Goal: Task Accomplishment & Management: Complete application form

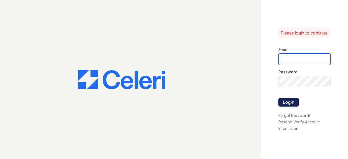
type input "[EMAIL_ADDRESS][DOMAIN_NAME]"
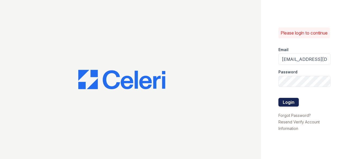
click at [288, 104] on button "Login" at bounding box center [288, 102] width 20 height 9
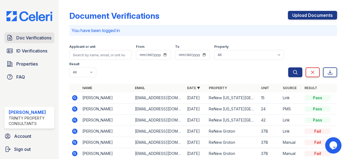
click at [39, 36] on span "Doc Verifications" at bounding box center [33, 38] width 35 height 7
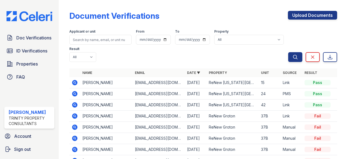
click at [39, 36] on span "Doc Verifications" at bounding box center [33, 38] width 35 height 7
click at [174, 54] on div "Applicant or unit From To Property All ReNew Groton ReNew Washington Park Resul…" at bounding box center [178, 44] width 219 height 35
click at [31, 37] on span "Doc Verifications" at bounding box center [33, 38] width 35 height 7
click at [300, 16] on link "Upload Documents" at bounding box center [312, 15] width 49 height 9
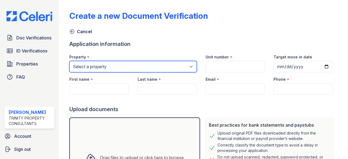
click at [189, 67] on select "Select a property ReNew Groton ReNew Washington Park" at bounding box center [132, 66] width 127 height 11
select select "4802"
click at [69, 61] on select "Select a property ReNew Groton ReNew Washington Park" at bounding box center [132, 66] width 127 height 11
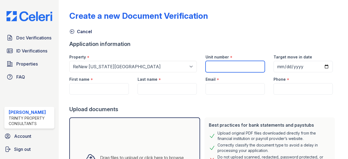
click at [232, 68] on input "Unit number" at bounding box center [234, 66] width 59 height 11
type input "35-11"
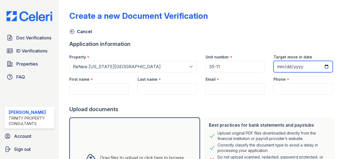
click at [285, 66] on input "Target move in date" at bounding box center [302, 66] width 59 height 11
click at [278, 67] on input "Target move in date" at bounding box center [302, 66] width 59 height 11
type input "2025-09-27"
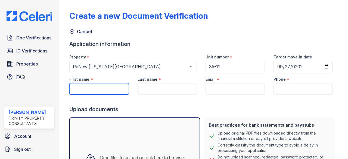
click at [111, 86] on input "First name" at bounding box center [98, 88] width 59 height 11
type input "[PERSON_NAME]"
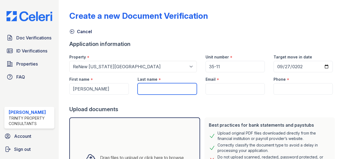
click at [157, 92] on input "Last name" at bounding box center [166, 88] width 59 height 11
type input "[PERSON_NAME]"
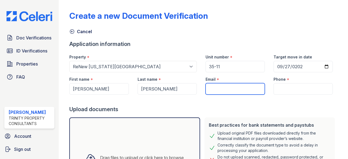
click at [234, 88] on input "Email" at bounding box center [234, 88] width 59 height 11
paste input "[EMAIL_ADDRESS][DOMAIN_NAME]"
type input "[EMAIL_ADDRESS][DOMAIN_NAME]"
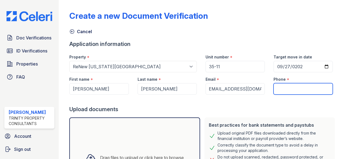
scroll to position [0, 0]
click at [290, 86] on input "Phone" at bounding box center [302, 88] width 59 height 11
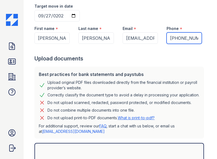
scroll to position [139, 0]
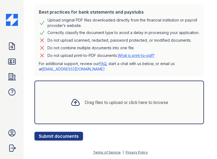
type input "774-757-0525"
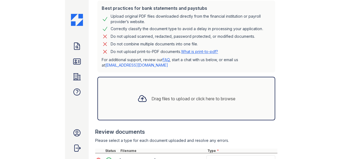
scroll to position [185, 0]
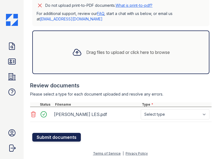
click at [64, 136] on button "Submit documents" at bounding box center [56, 137] width 49 height 9
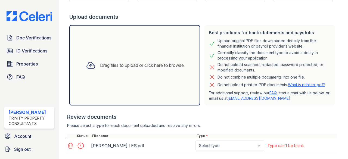
scroll to position [139, 0]
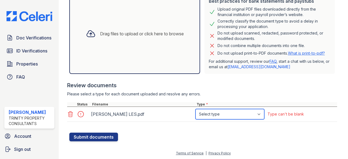
click at [218, 115] on select "Select type Paystub Bank Statement Offer Letter Tax Documents Benefit Award Let…" at bounding box center [229, 114] width 69 height 10
select select "paystub"
click at [195, 109] on select "Select type Paystub Bank Statement Offer Letter Tax Documents Benefit Award Let…" at bounding box center [229, 114] width 69 height 10
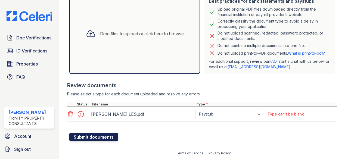
click at [96, 133] on button "Submit documents" at bounding box center [93, 137] width 49 height 9
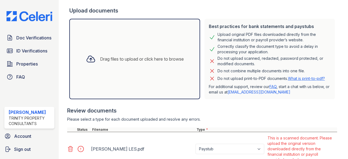
scroll to position [158, 0]
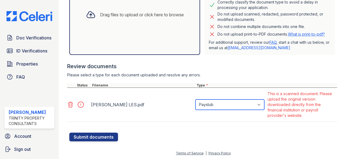
click at [259, 105] on select "Paystub Bank Statement Offer Letter Tax Documents Benefit Award Letter Investme…" at bounding box center [229, 104] width 69 height 10
select select "other"
click at [195, 99] on select "Paystub Bank Statement Offer Letter Tax Documents Benefit Award Letter Investme…" at bounding box center [229, 104] width 69 height 10
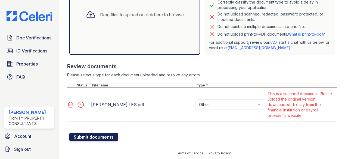
click at [106, 135] on button "Submit documents" at bounding box center [93, 137] width 49 height 9
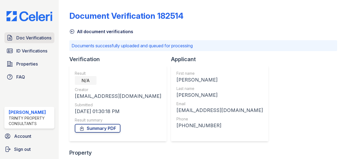
click at [41, 37] on span "Doc Verifications" at bounding box center [33, 38] width 35 height 7
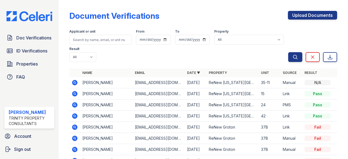
click at [75, 82] on icon at bounding box center [74, 82] width 1 height 1
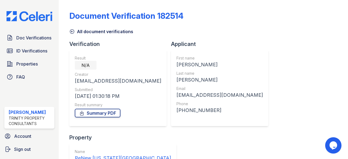
scroll to position [43, 0]
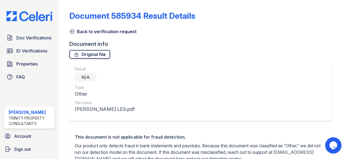
click at [96, 55] on link "Original file" at bounding box center [89, 54] width 41 height 9
click at [97, 55] on link "Original file" at bounding box center [89, 54] width 41 height 9
click at [33, 37] on span "Doc Verifications" at bounding box center [33, 38] width 35 height 7
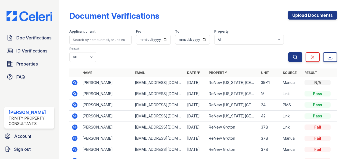
click at [75, 82] on icon at bounding box center [74, 82] width 7 height 7
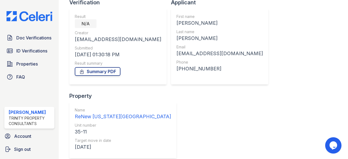
scroll to position [43, 0]
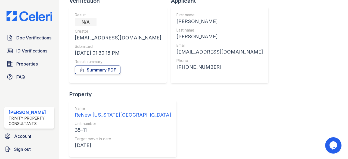
click at [41, 40] on span "Doc Verifications" at bounding box center [33, 38] width 35 height 7
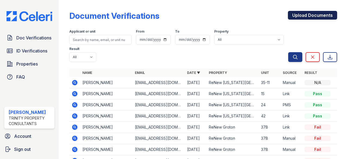
click at [301, 15] on link "Upload Documents" at bounding box center [312, 15] width 49 height 9
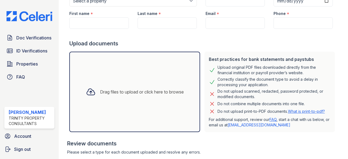
scroll to position [96, 0]
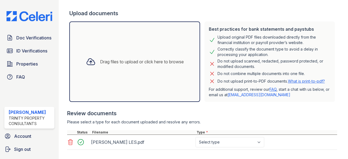
click at [262, 125] on div at bounding box center [202, 127] width 270 height 5
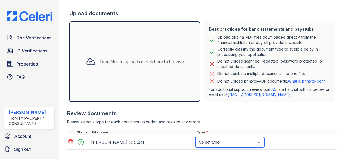
click at [259, 142] on select "Select type Paystub Bank Statement Offer Letter Tax Documents Benefit Award Let…" at bounding box center [229, 142] width 69 height 10
click at [260, 143] on select "Select type Paystub Bank Statement Offer Letter Tax Documents Benefit Award Let…" at bounding box center [229, 142] width 69 height 10
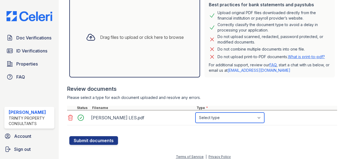
scroll to position [124, 0]
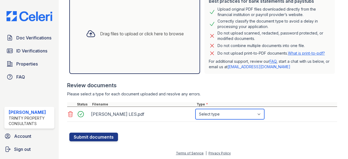
click at [259, 113] on select "Select type Paystub Bank Statement Offer Letter Tax Documents Benefit Award Let…" at bounding box center [229, 114] width 69 height 10
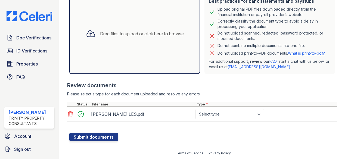
click at [298, 92] on div "Please select a type for each document uploaded and resolve any errors." at bounding box center [202, 93] width 270 height 5
click at [251, 108] on div "Jason C. LES.pdf Select type Paystub Bank Statement Offer Letter Tax Documents …" at bounding box center [202, 114] width 270 height 15
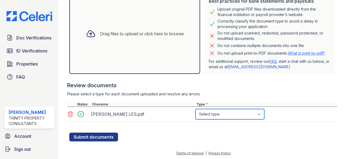
click at [259, 113] on select "Select type Paystub Bank Statement Offer Letter Tax Documents Benefit Award Let…" at bounding box center [229, 114] width 69 height 10
click at [195, 109] on select "Select type Paystub Bank Statement Offer Letter Tax Documents Benefit Award Let…" at bounding box center [229, 114] width 69 height 10
click at [222, 111] on select "Select type Paystub Bank Statement Offer Letter Tax Documents Benefit Award Let…" at bounding box center [229, 114] width 69 height 10
select select "paystub"
click at [195, 109] on select "Select type Paystub Bank Statement Offer Letter Tax Documents Benefit Award Let…" at bounding box center [229, 114] width 69 height 10
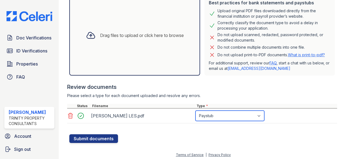
scroll to position [123, 0]
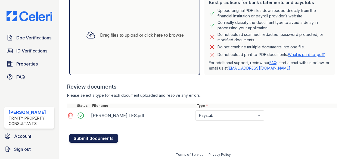
click at [104, 136] on button "Submit documents" at bounding box center [93, 138] width 49 height 9
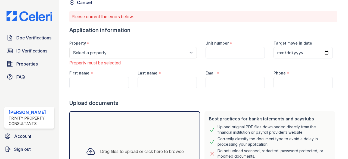
scroll to position [29, 0]
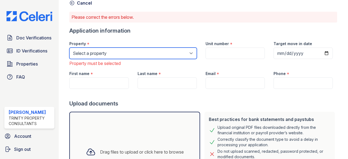
click at [156, 51] on select "Select a property ReNew Groton ReNew Washington Park" at bounding box center [132, 53] width 127 height 11
select select "4802"
click at [69, 48] on select "Select a property ReNew Groton ReNew Washington Park" at bounding box center [132, 53] width 127 height 11
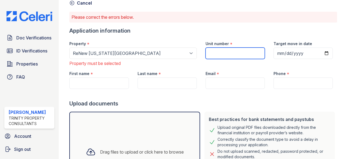
click at [219, 55] on input "Unit number" at bounding box center [234, 53] width 59 height 11
type input "35-11"
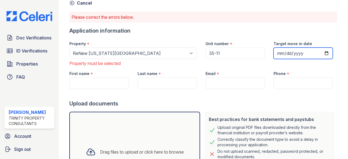
click at [283, 51] on input "Target move in date" at bounding box center [302, 53] width 59 height 11
type input "2025-09-25"
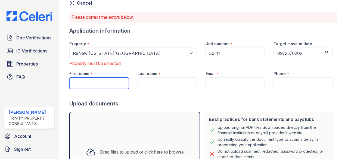
click at [109, 84] on input "First name" at bounding box center [98, 82] width 59 height 11
type input "Joseph"
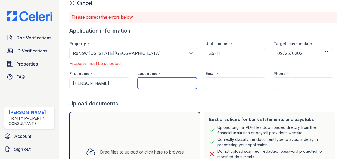
click at [152, 83] on input "Last name" at bounding box center [166, 82] width 59 height 11
type input "Cavallaro"
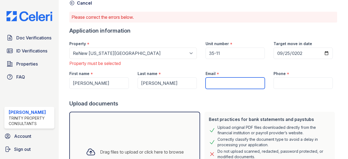
click at [228, 83] on input "Email" at bounding box center [234, 82] width 59 height 11
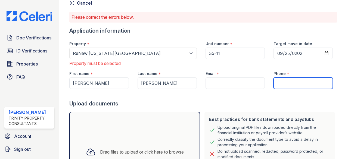
click at [286, 83] on input "Phone" at bounding box center [302, 82] width 59 height 11
type input "774-757-0525"
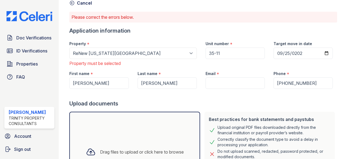
click at [252, 100] on div "Upload documents" at bounding box center [203, 104] width 268 height 8
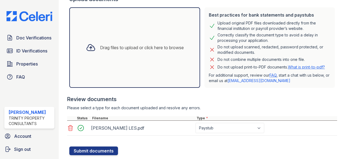
scroll to position [147, 0]
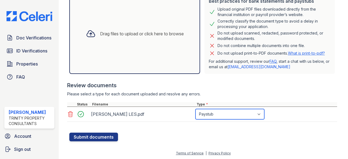
click at [256, 112] on select "Paystub Bank Statement Offer Letter Tax Documents Benefit Award Letter Investme…" at bounding box center [229, 114] width 69 height 10
select select "bank_statement"
click at [195, 109] on select "Paystub Bank Statement Offer Letter Tax Documents Benefit Award Letter Investme…" at bounding box center [229, 114] width 69 height 10
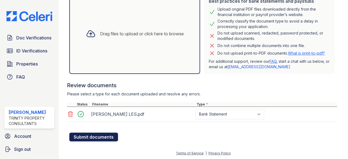
click at [103, 136] on button "Submit documents" at bounding box center [93, 137] width 49 height 9
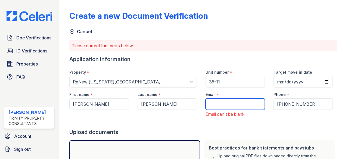
click at [215, 104] on input "Email" at bounding box center [234, 103] width 59 height 11
type input "[EMAIL_ADDRESS][DOMAIN_NAME]"
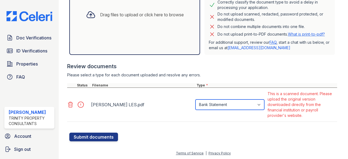
click at [260, 101] on select "Paystub Bank Statement Offer Letter Tax Documents Benefit Award Letter Investme…" at bounding box center [229, 104] width 69 height 10
select select "benefit_award_letter"
click at [195, 99] on select "Paystub Bank Statement Offer Letter Tax Documents Benefit Award Letter Investme…" at bounding box center [229, 104] width 69 height 10
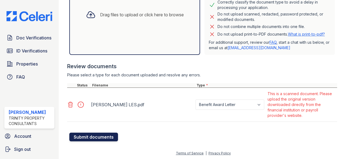
click at [112, 135] on button "Submit documents" at bounding box center [93, 137] width 49 height 9
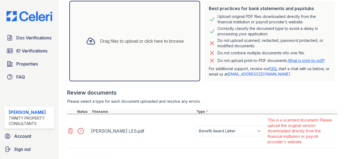
scroll to position [132, 0]
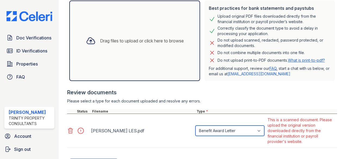
click at [262, 131] on select "Paystub Bank Statement Offer Letter Tax Documents Benefit Award Letter Investme…" at bounding box center [229, 131] width 69 height 10
select select "offer_letter"
click at [195, 126] on select "Paystub Bank Statement Offer Letter Tax Documents Benefit Award Letter Investme…" at bounding box center [229, 131] width 69 height 10
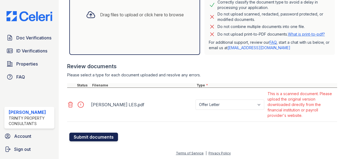
click at [106, 137] on button "Submit documents" at bounding box center [93, 137] width 49 height 9
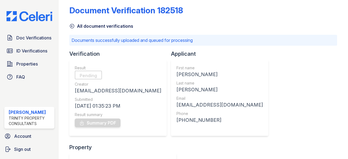
scroll to position [6, 0]
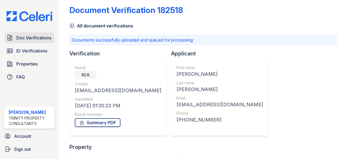
click at [43, 36] on span "Doc Verifications" at bounding box center [33, 38] width 35 height 7
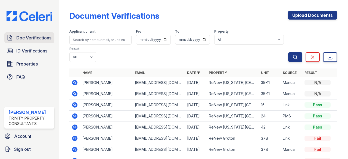
click at [41, 35] on span "Doc Verifications" at bounding box center [33, 38] width 35 height 7
click at [75, 92] on icon at bounding box center [74, 93] width 7 height 7
click at [75, 80] on icon at bounding box center [74, 82] width 5 height 5
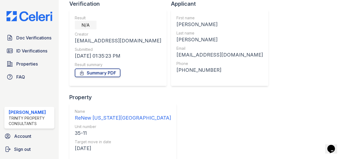
scroll to position [43, 0]
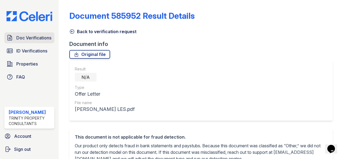
click at [42, 38] on span "Doc Verifications" at bounding box center [33, 38] width 35 height 7
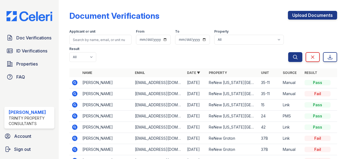
click at [42, 38] on span "Doc Verifications" at bounding box center [33, 38] width 35 height 7
